Goal: Browse casually: Explore the website without a specific task or goal

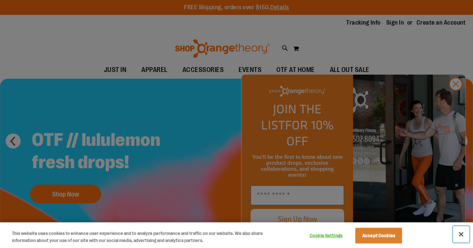
click at [463, 237] on button "Close" at bounding box center [460, 234] width 16 height 16
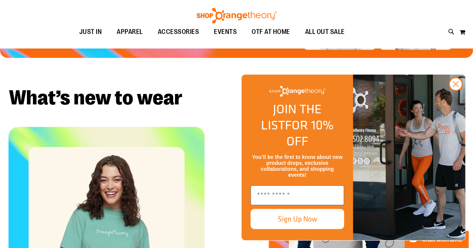
scroll to position [186, 0]
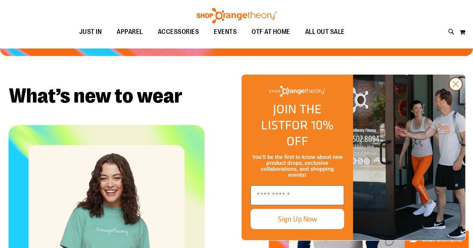
click at [451, 90] on circle "Close dialog" at bounding box center [455, 84] width 12 height 12
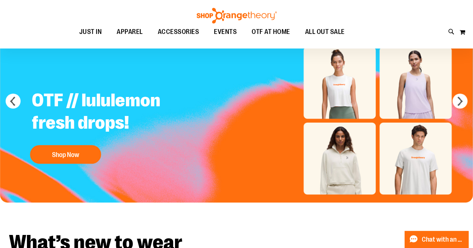
scroll to position [0, 0]
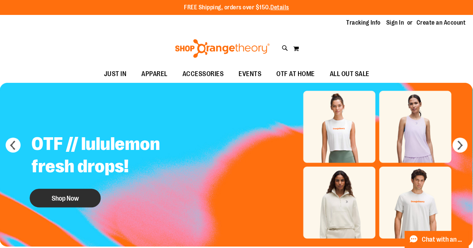
click at [91, 198] on button "Shop Now" at bounding box center [65, 198] width 71 height 19
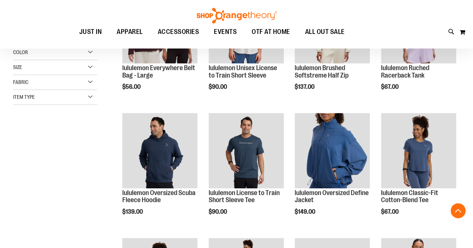
scroll to position [187, 0]
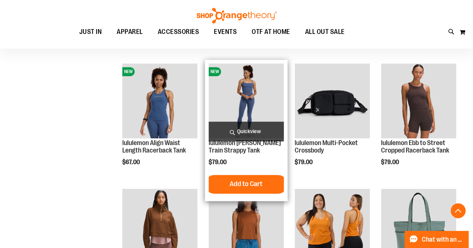
scroll to position [299, 0]
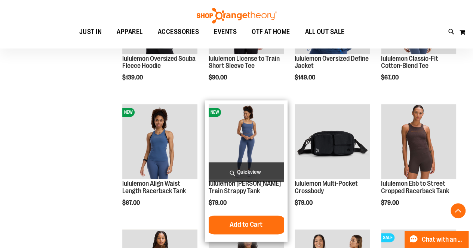
scroll to position [486, 0]
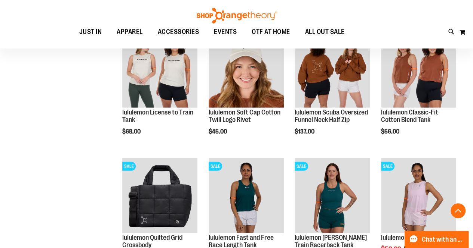
scroll to position [897, 0]
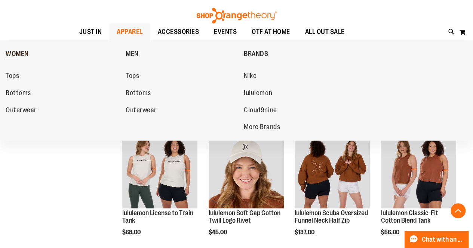
click at [19, 52] on span "WOMEN" at bounding box center [17, 54] width 23 height 9
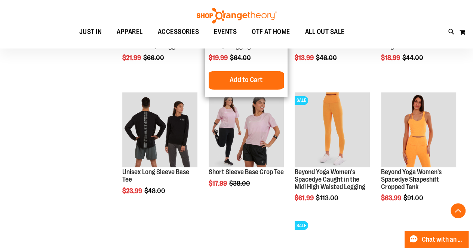
scroll to position [598, 0]
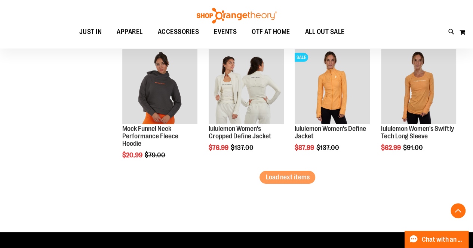
scroll to position [1121, 0]
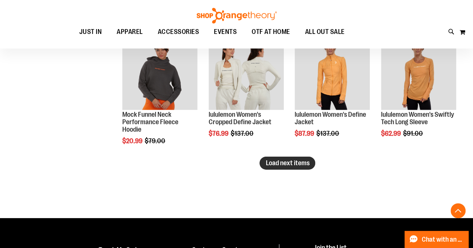
click at [305, 162] on span "Load next items" at bounding box center [287, 163] width 44 height 7
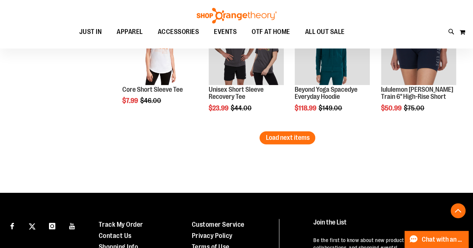
scroll to position [1532, 0]
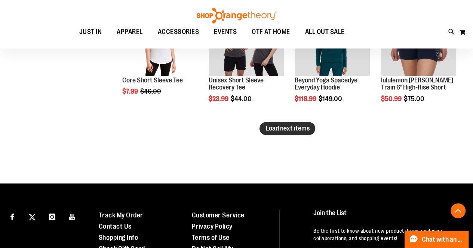
click at [279, 131] on span "Load next items" at bounding box center [287, 128] width 44 height 7
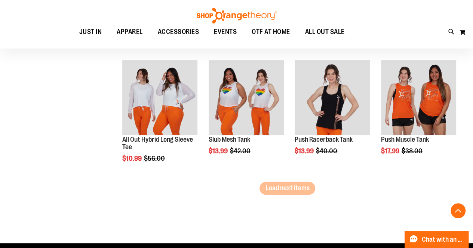
scroll to position [1868, 0]
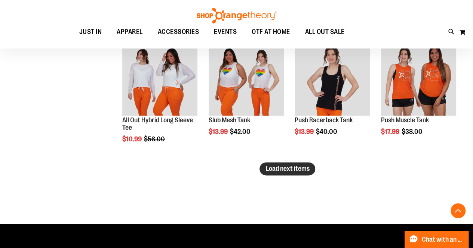
click at [300, 166] on span "Load next items" at bounding box center [287, 168] width 44 height 7
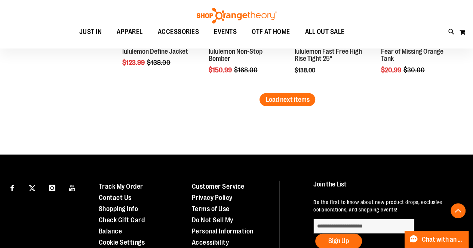
scroll to position [2316, 0]
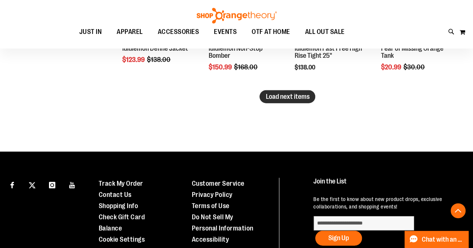
click at [272, 100] on span "Load next items" at bounding box center [287, 96] width 44 height 7
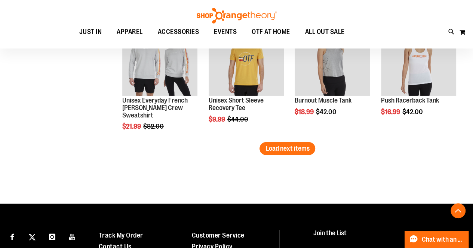
scroll to position [2653, 0]
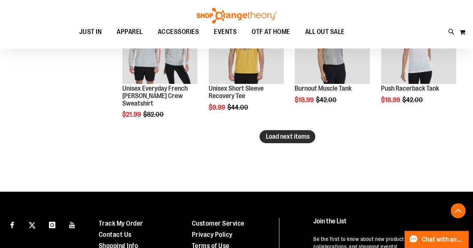
click at [297, 137] on span "Load next items" at bounding box center [287, 136] width 44 height 7
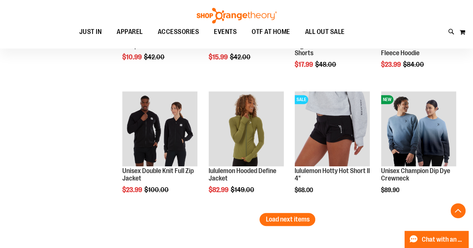
scroll to position [2992, 0]
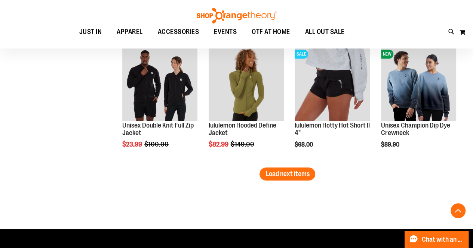
click at [297, 176] on span "Load next items" at bounding box center [287, 173] width 44 height 7
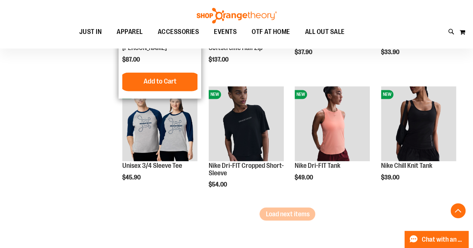
scroll to position [3328, 0]
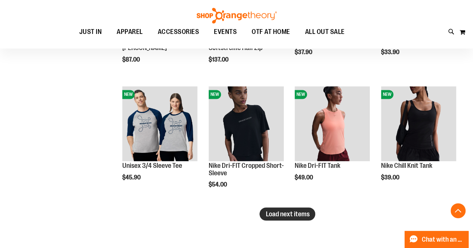
click at [273, 213] on span "Load next items" at bounding box center [287, 213] width 44 height 7
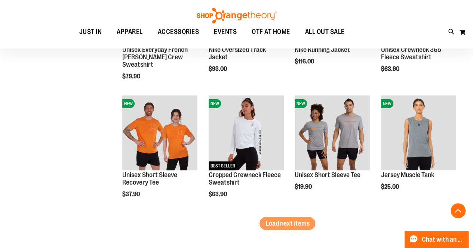
scroll to position [3702, 0]
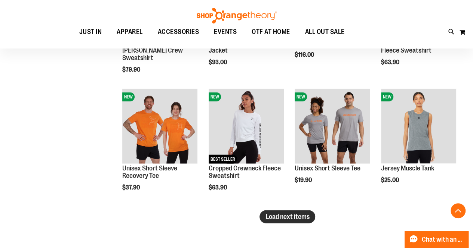
click at [306, 215] on span "Load next items" at bounding box center [287, 216] width 44 height 7
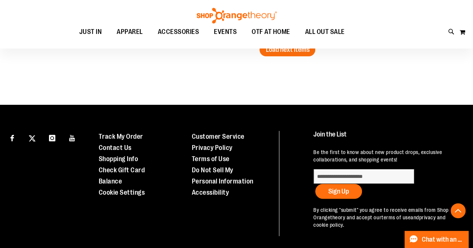
scroll to position [4262, 0]
